Goal: Check status: Check status

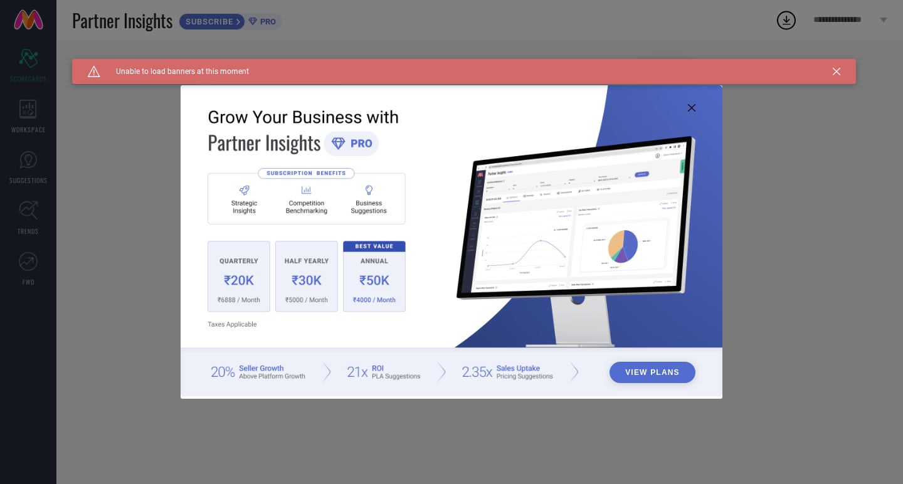
type input "All"
click at [690, 109] on icon at bounding box center [692, 108] width 8 height 8
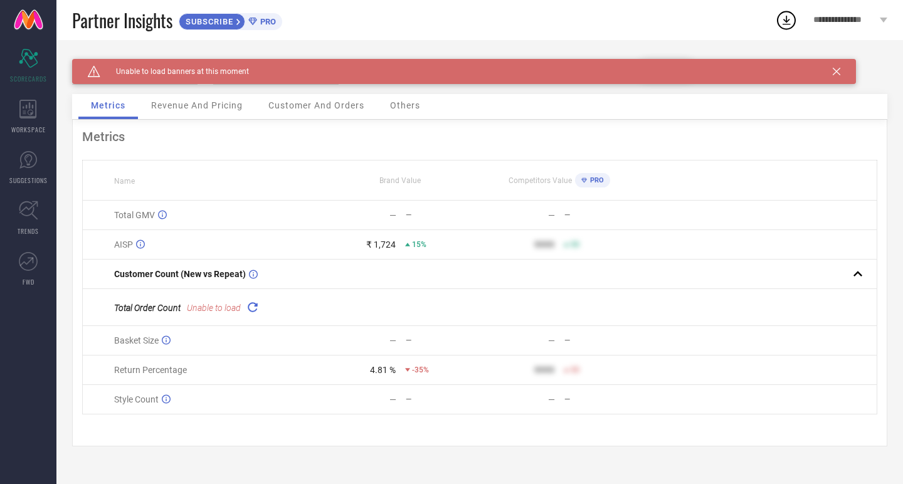
click at [841, 70] on div "Caution Created with Sketch. Unable to load banners at this moment" at bounding box center [464, 71] width 784 height 25
click at [828, 73] on div "Caution Created with Sketch. Unable to load banners at this moment" at bounding box center [464, 71] width 784 height 25
click at [840, 67] on div "Caution Created with Sketch. Unable to load banners at this moment" at bounding box center [464, 71] width 784 height 25
click at [839, 70] on icon at bounding box center [837, 72] width 8 height 8
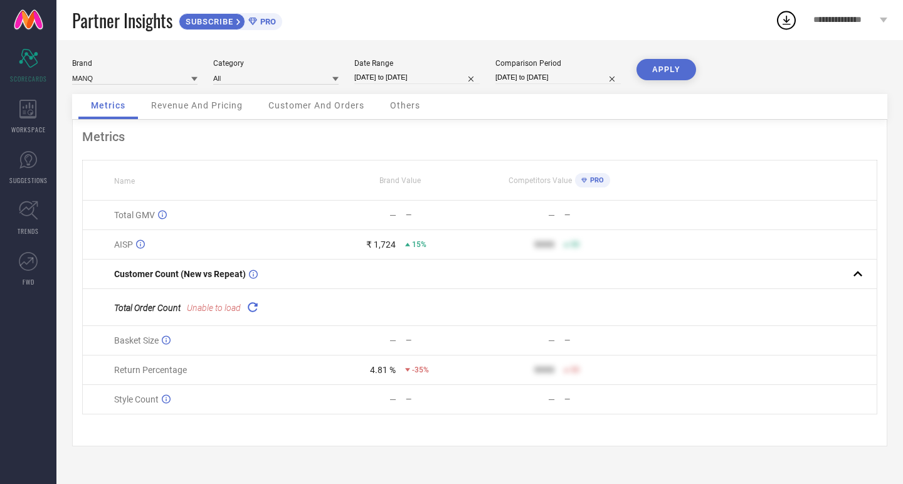
select select "9"
select select "2025"
select select "10"
select select "2025"
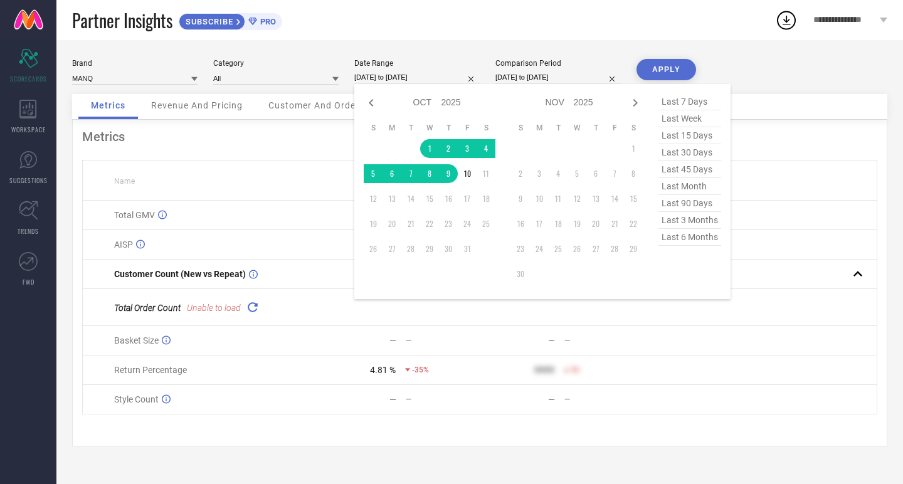
click at [428, 77] on input "01-10-2025 to 09-10-2025" at bounding box center [416, 77] width 125 height 13
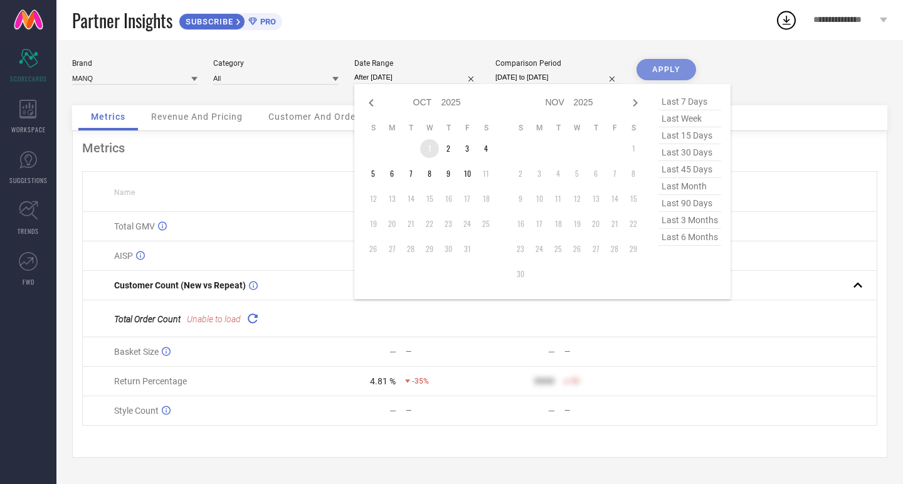
click at [423, 147] on td "1" at bounding box center [429, 148] width 19 height 19
type input "01-10-2025 to 10-10-2025"
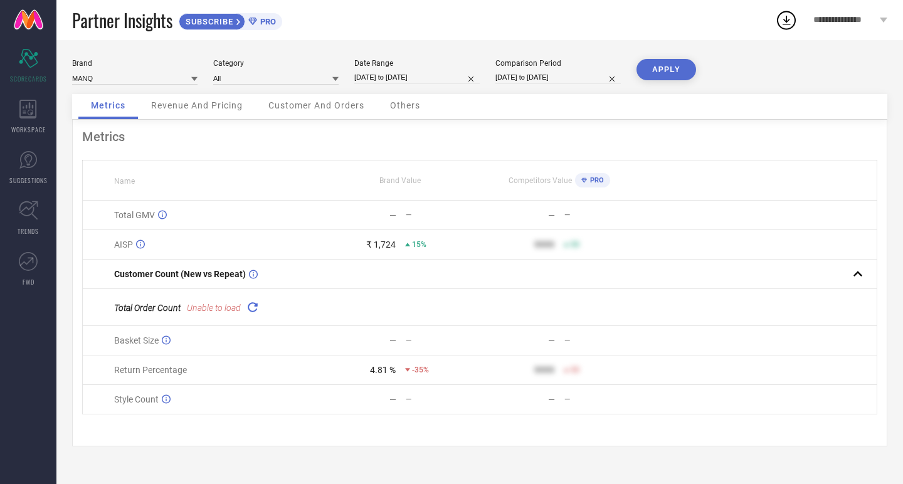
click at [568, 82] on input "01-10-2024 to 09-10-2024" at bounding box center [557, 77] width 125 height 13
select select "9"
select select "2024"
select select "10"
select select "2024"
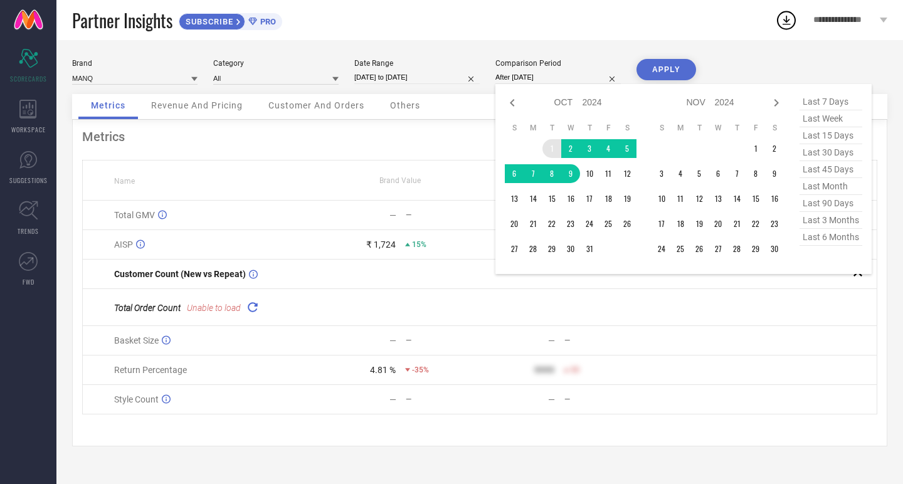
click at [549, 149] on td "1" at bounding box center [551, 148] width 19 height 19
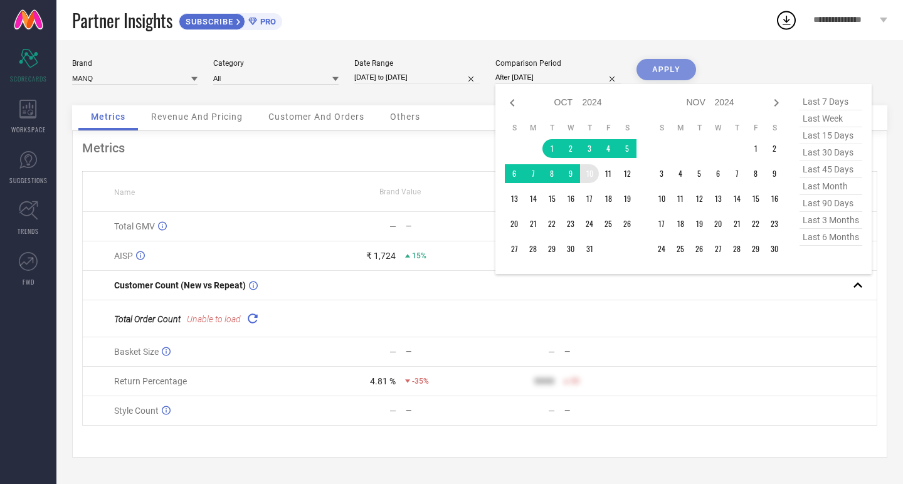
type input "01-10-2024 to 10-10-2024"
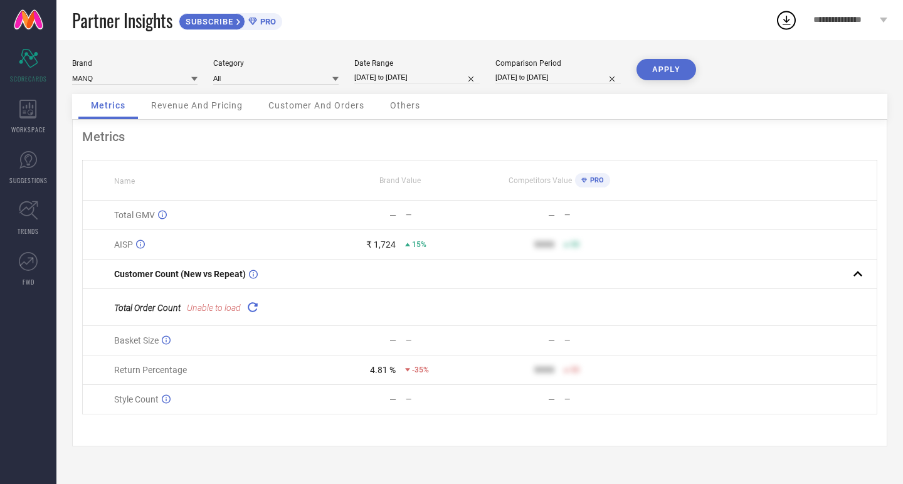
click at [670, 75] on button "APPLY" at bounding box center [666, 69] width 60 height 21
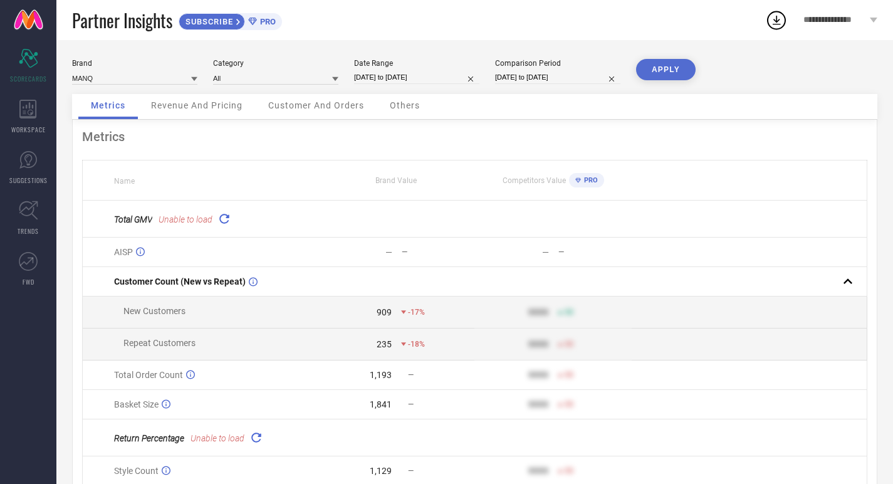
click at [226, 218] on icon at bounding box center [224, 218] width 14 height 14
